Goal: Obtain resource: Obtain resource

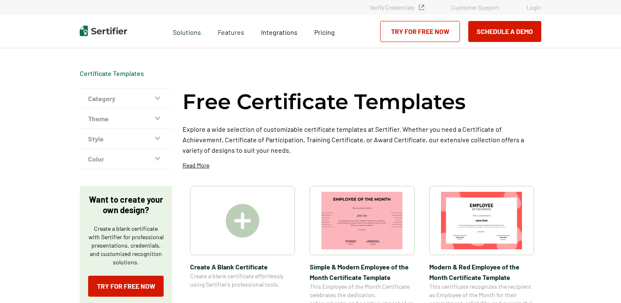
click at [159, 99] on icon "button" at bounding box center [157, 98] width 5 height 4
click at [101, 98] on button "Category" at bounding box center [126, 99] width 92 height 20
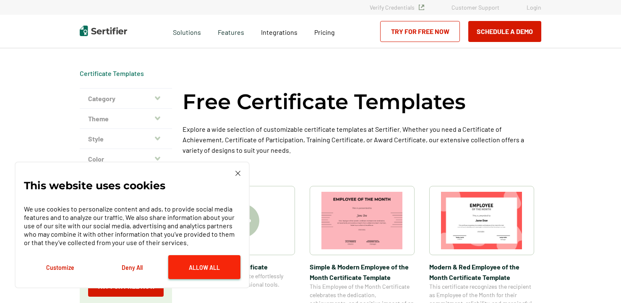
click at [198, 261] on button "Allow All" at bounding box center [204, 267] width 72 height 24
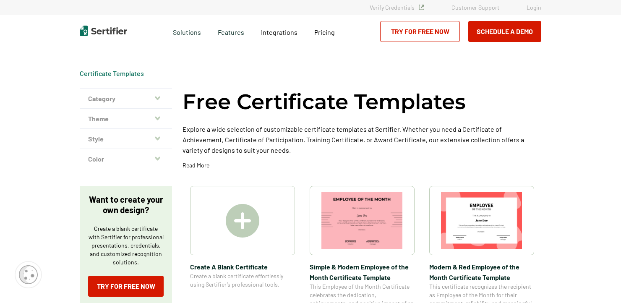
click at [107, 98] on button "Category" at bounding box center [126, 99] width 92 height 20
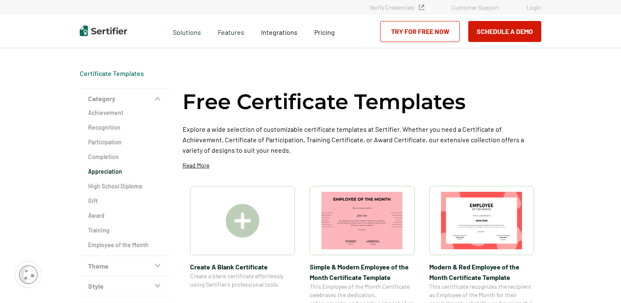
click at [116, 172] on h2 "Appreciation" at bounding box center [126, 171] width 76 height 8
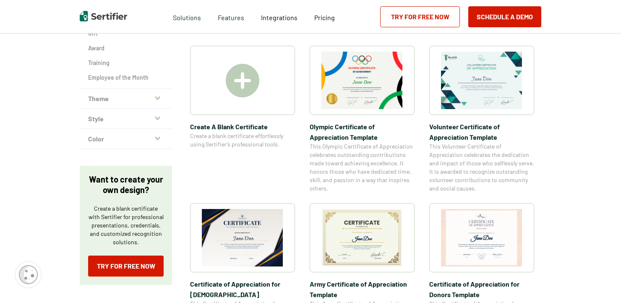
scroll to position [168, 0]
click at [227, 241] on img at bounding box center [242, 236] width 81 height 57
